Goal: Navigation & Orientation: Find specific page/section

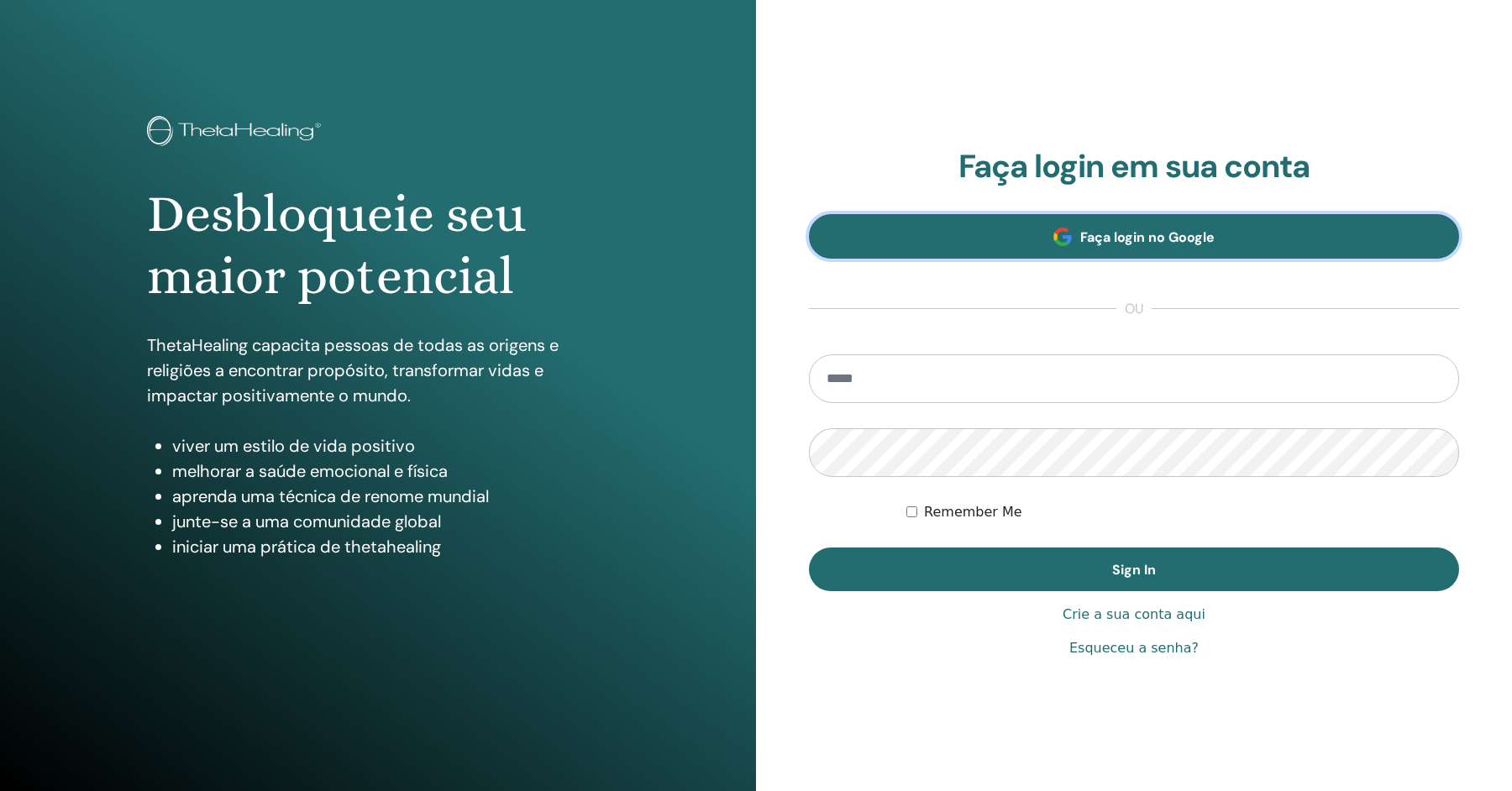
click at [1147, 237] on span "Faça login no Google" at bounding box center [1148, 237] width 135 height 17
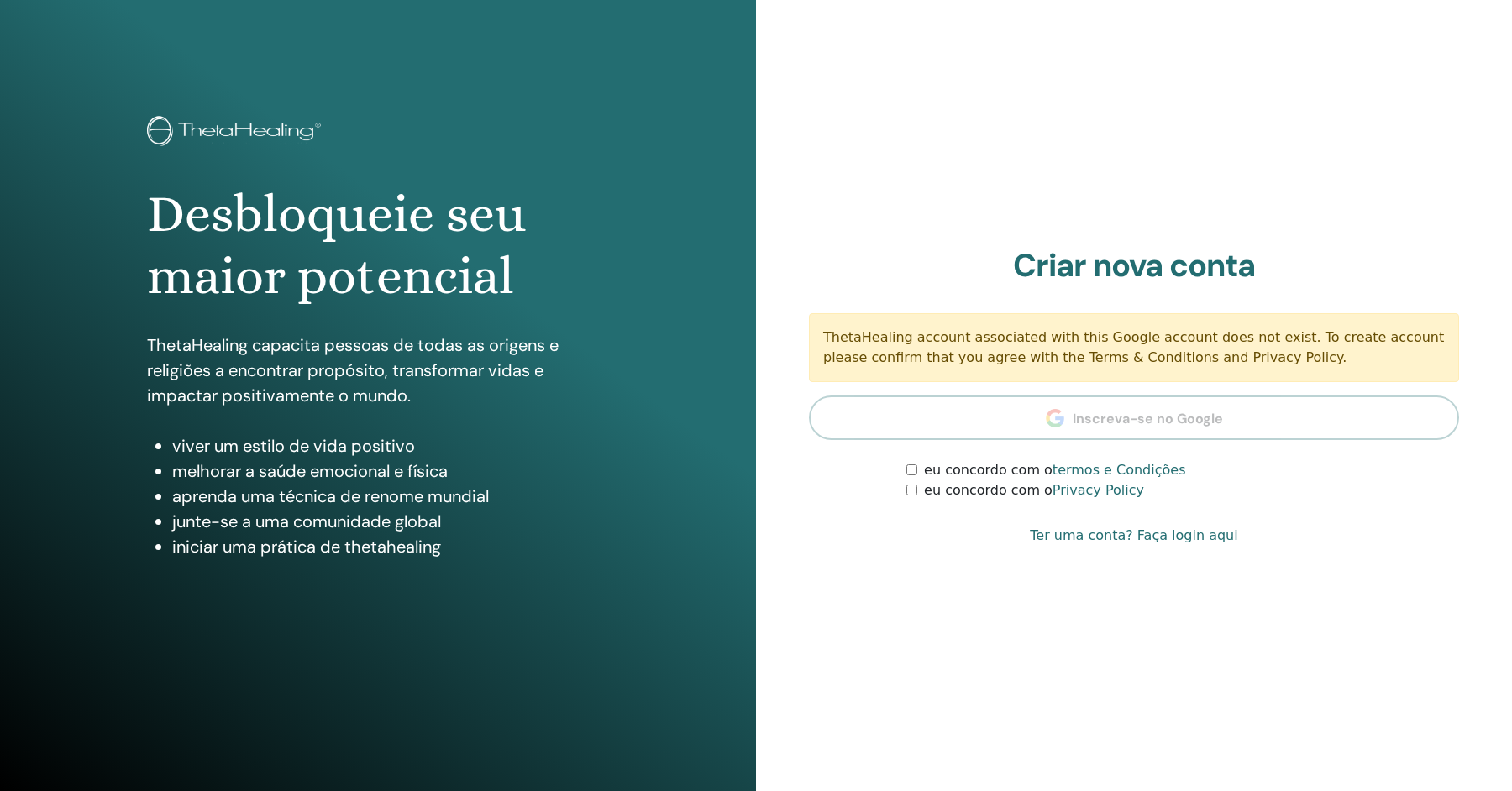
click at [1009, 476] on label "eu concordo com o termos e Condições" at bounding box center [1055, 470] width 262 height 20
click at [1006, 493] on label "eu concordo com o Privacy Policy" at bounding box center [1034, 490] width 220 height 20
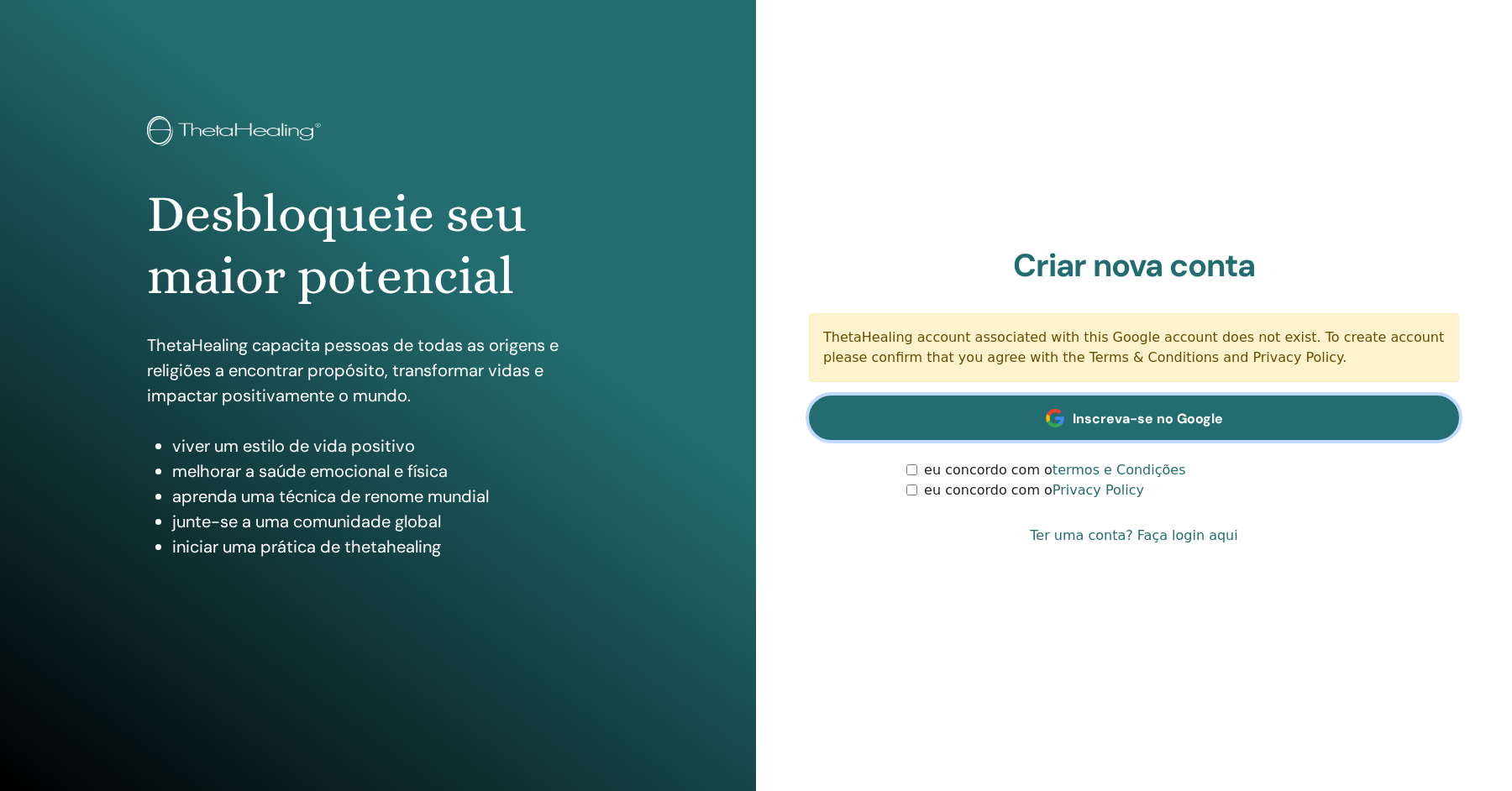
click at [1102, 420] on span "Inscreva-se no Google" at bounding box center [1148, 419] width 150 height 17
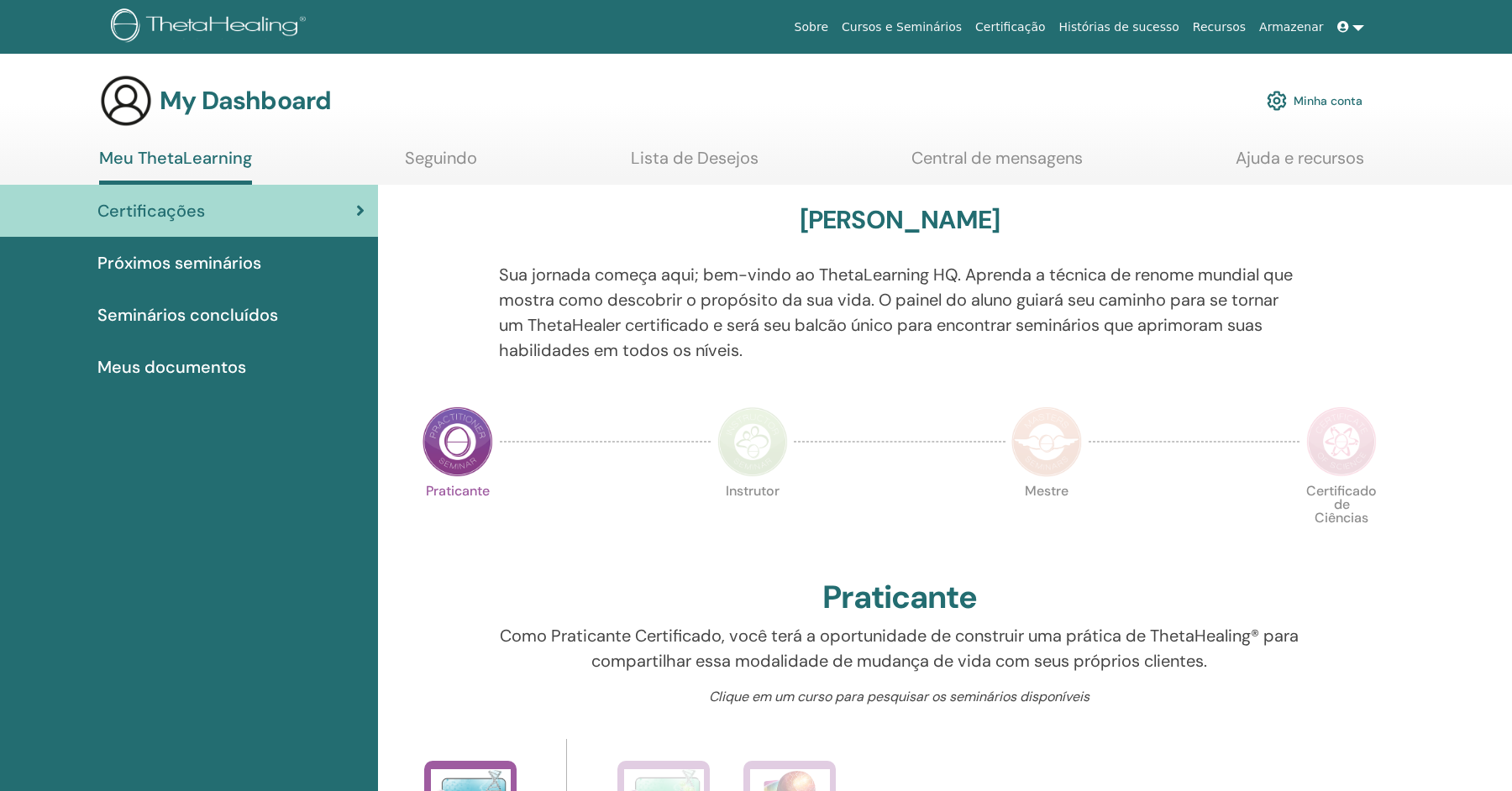
click at [446, 161] on link "Seguindo" at bounding box center [441, 164] width 72 height 33
click at [676, 166] on link "Lista de Desejos" at bounding box center [695, 164] width 128 height 33
click at [212, 275] on span "Próximos seminários" at bounding box center [179, 263] width 163 height 25
click at [230, 255] on span "Próximos seminários" at bounding box center [179, 263] width 163 height 25
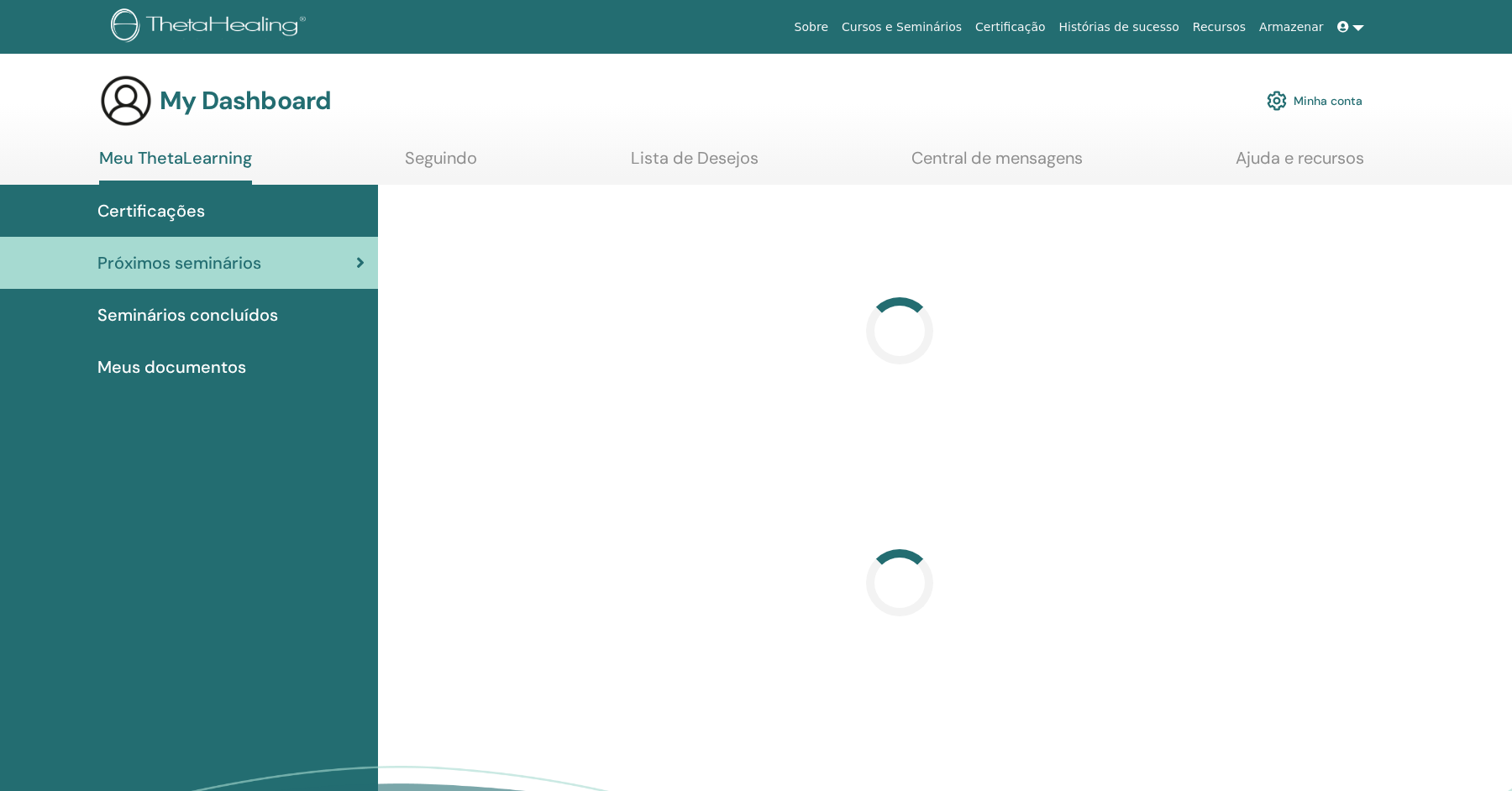
click at [242, 315] on span "Seminários concluídos" at bounding box center [188, 315] width 181 height 25
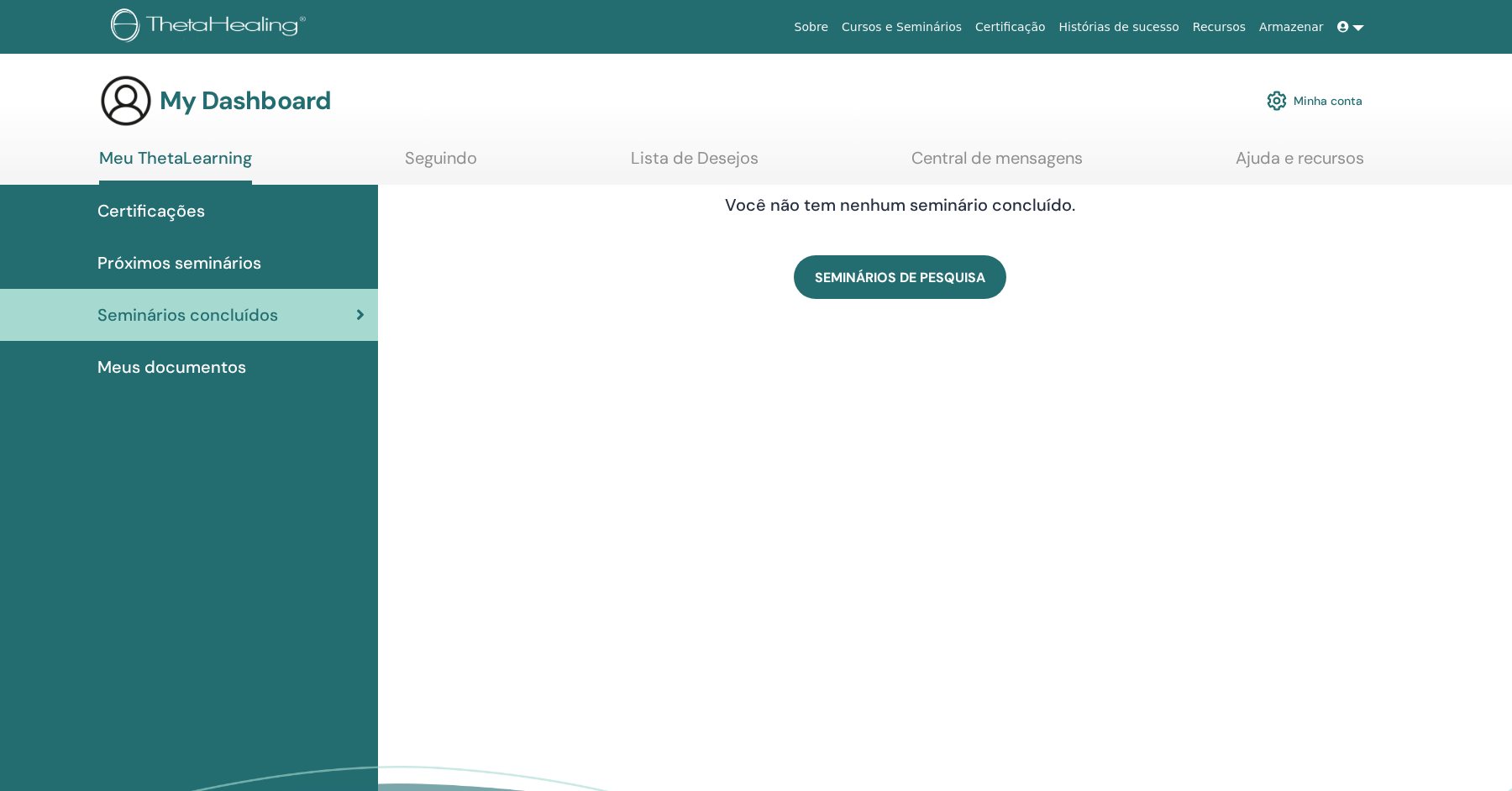
click at [228, 374] on span "Meus documentos" at bounding box center [171, 367] width 149 height 25
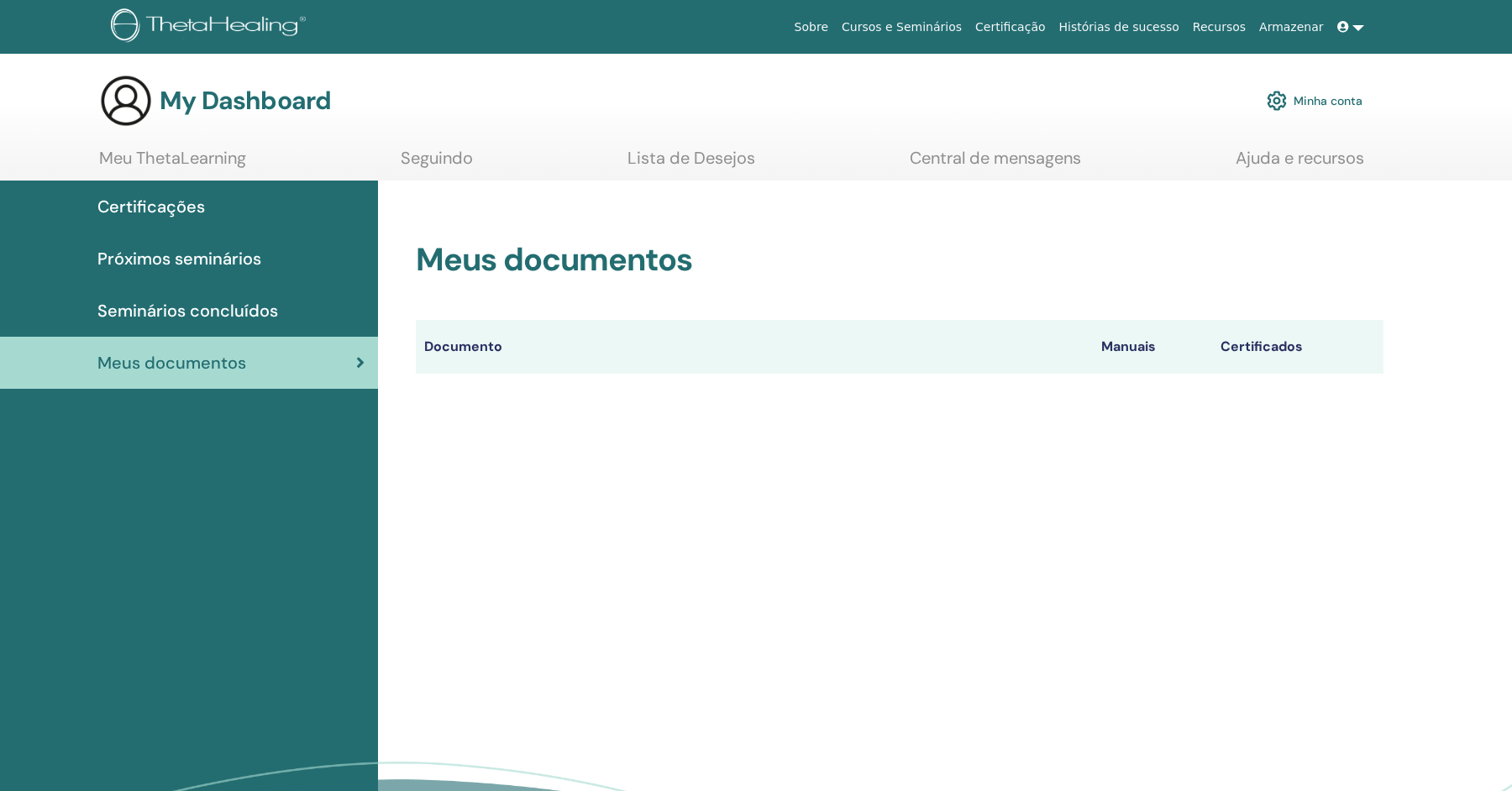
click at [203, 203] on div "Certificações" at bounding box center [189, 206] width 351 height 25
click at [465, 160] on link "Seguindo" at bounding box center [436, 164] width 72 height 33
click at [683, 150] on link "Lista de Desejos" at bounding box center [691, 164] width 128 height 33
click at [1243, 166] on link "Ajuda e recursos" at bounding box center [1300, 164] width 129 height 33
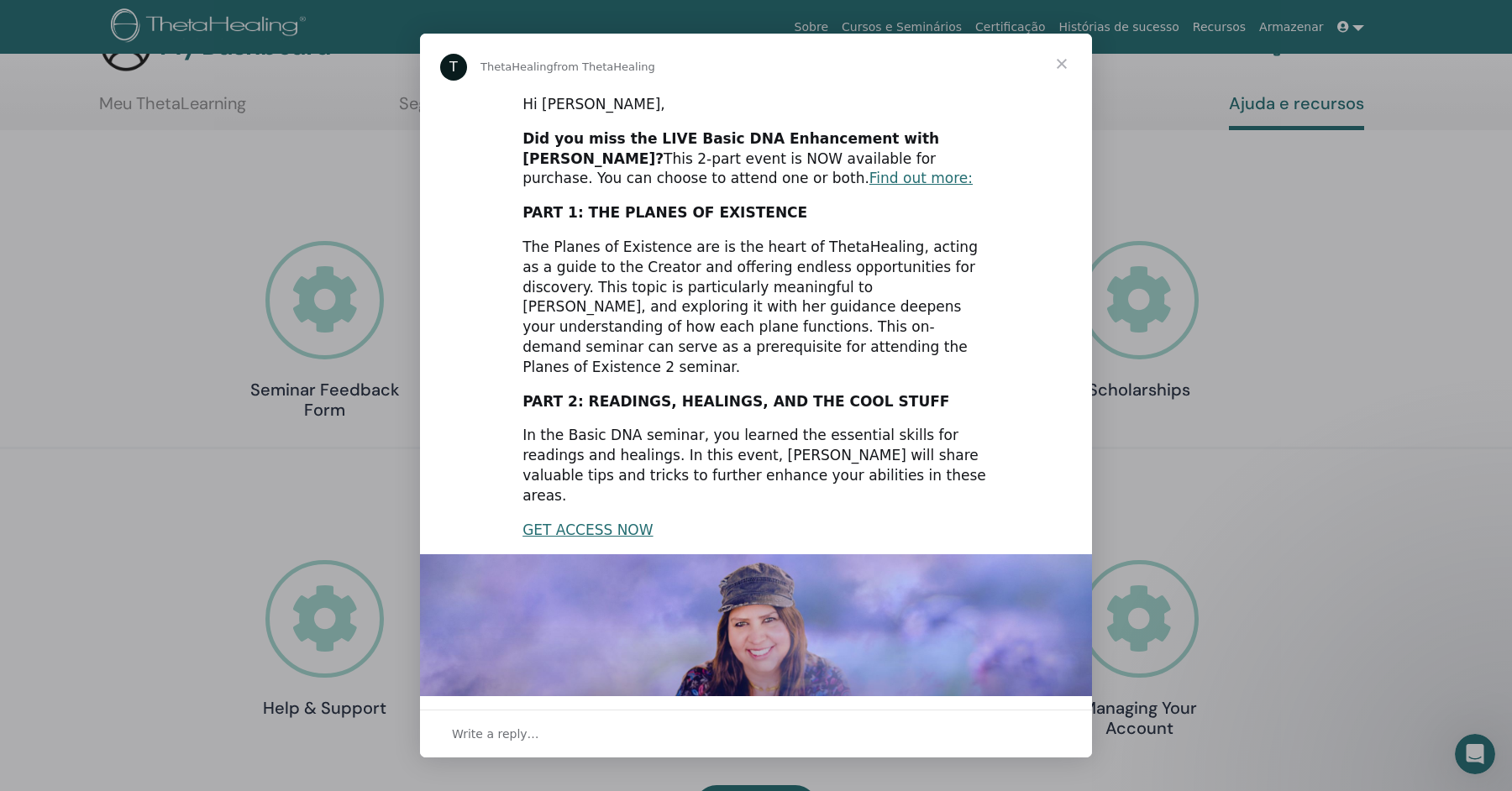
click at [1060, 58] on span "Close" at bounding box center [1062, 64] width 61 height 61
